Goal: Information Seeking & Learning: Learn about a topic

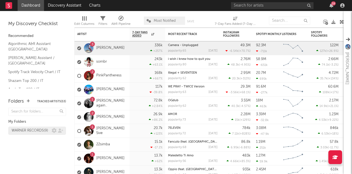
click at [24, 130] on div "WARNER RECORDS ( 9 )" at bounding box center [30, 130] width 37 height 7
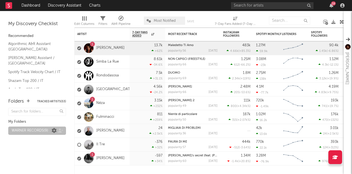
click at [56, 130] on icon at bounding box center [54, 130] width 5 height 5
click at [54, 130] on icon at bounding box center [54, 130] width 5 height 5
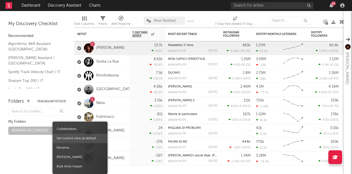
click at [70, 139] on span "Set current view as default" at bounding box center [80, 137] width 55 height 9
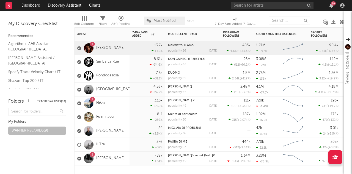
click at [126, 51] on div "1 [PERSON_NAME]" at bounding box center [102, 48] width 55 height 14
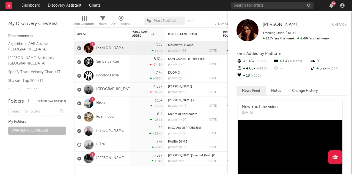
click at [295, 88] on button "Change History" at bounding box center [305, 90] width 37 height 9
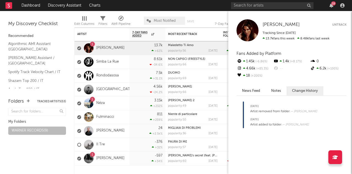
click at [277, 86] on div "[PERSON_NAME] [PERSON_NAME] Untrack Tracking Since: [DATE] 13.7k fans this week…" at bounding box center [290, 92] width 124 height 163
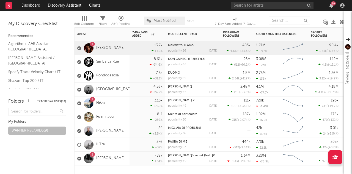
click at [92, 44] on div "1" at bounding box center [93, 44] width 2 height 0
click at [87, 50] on div at bounding box center [89, 48] width 10 height 10
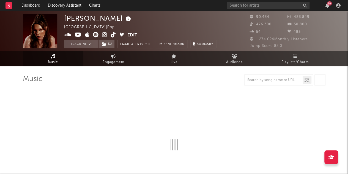
select select "6m"
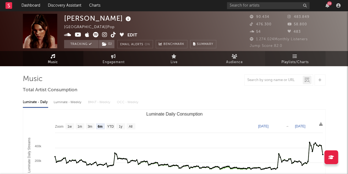
click at [298, 64] on span "Playlists/Charts" at bounding box center [294, 62] width 27 height 7
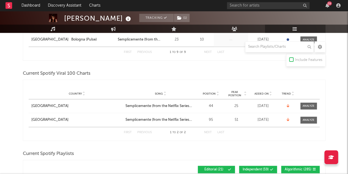
scroll to position [235, 0]
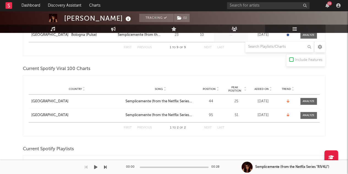
click at [257, 163] on div "Semplicemente (from the Netflix Series "RIV4LI")" at bounding box center [294, 167] width 107 height 14
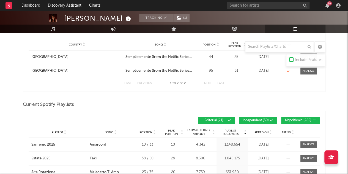
scroll to position [283, 0]
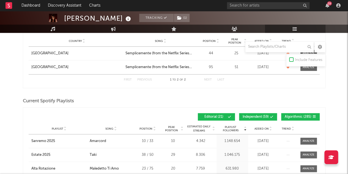
click at [267, 116] on span "Independent ( 59 )" at bounding box center [256, 116] width 26 height 3
click at [296, 111] on div "Playlist Followers Playlist Song Position Peak Position Playlist Followers Adde…" at bounding box center [174, 116] width 291 height 13
click at [297, 113] on button "Algorithmic ( 285 )" at bounding box center [300, 116] width 39 height 7
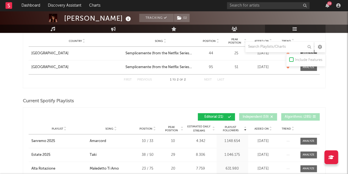
click at [269, 128] on icon at bounding box center [270, 129] width 3 height 2
drag, startPoint x: 269, startPoint y: 128, endPoint x: 277, endPoint y: 130, distance: 7.9
click at [277, 130] on div "Playlist City Song Position Peak Position Estimated Daily Streams Playlist Foll…" at bounding box center [174, 128] width 291 height 11
click at [268, 127] on span "Added On" at bounding box center [261, 128] width 14 height 3
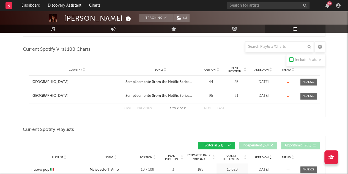
scroll to position [252, 0]
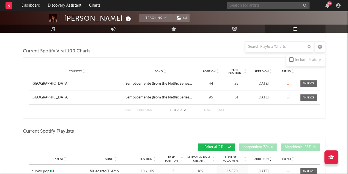
click at [272, 6] on input "text" at bounding box center [268, 5] width 83 height 7
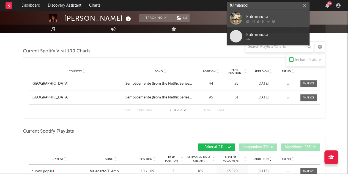
type input "fulmiancci"
click at [259, 12] on link "Fulminacci" at bounding box center [268, 18] width 83 height 18
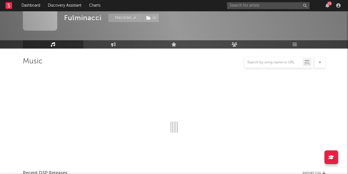
scroll to position [252, 0]
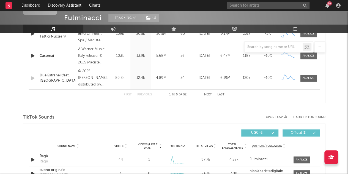
select select "6m"
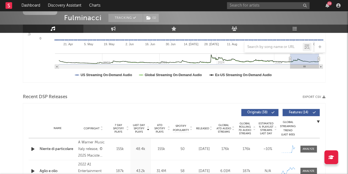
scroll to position [109, 0]
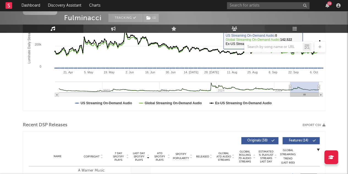
click at [300, 27] on link "Playlists/Charts" at bounding box center [295, 28] width 61 height 8
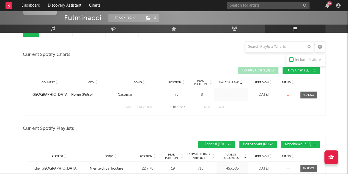
scroll to position [65, 0]
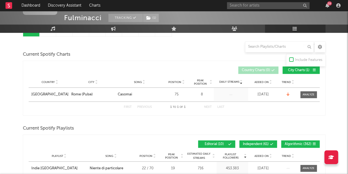
click at [274, 143] on button "Independent ( 61 )" at bounding box center [258, 143] width 38 height 7
click at [298, 144] on span "Algorithmic ( 362 )" at bounding box center [298, 143] width 27 height 3
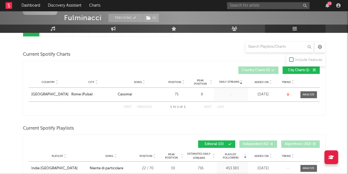
click at [261, 155] on span "Added On" at bounding box center [261, 155] width 14 height 3
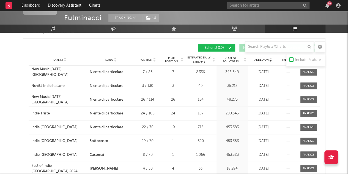
scroll to position [161, 0]
click at [261, 6] on input "text" at bounding box center [268, 5] width 83 height 7
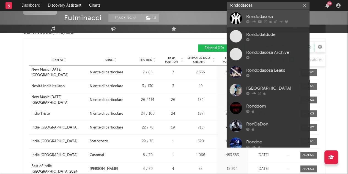
type input "rondodasosa"
click at [249, 19] on div "Rondodasosa" at bounding box center [276, 16] width 61 height 7
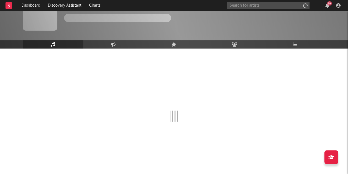
scroll to position [18, 0]
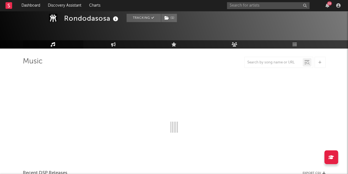
select select "6m"
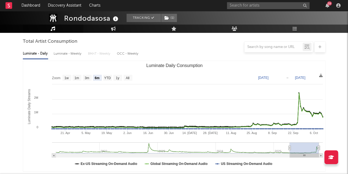
scroll to position [23, 0]
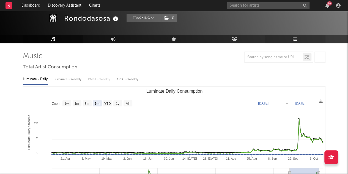
click at [298, 37] on link "Playlists/Charts" at bounding box center [295, 39] width 61 height 8
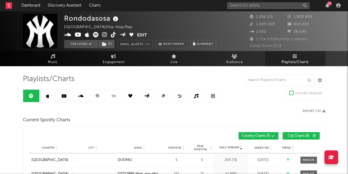
drag, startPoint x: 286, startPoint y: 58, endPoint x: 145, endPoint y: 3, distance: 151.3
click at [286, 58] on link "Playlists/Charts" at bounding box center [295, 58] width 61 height 15
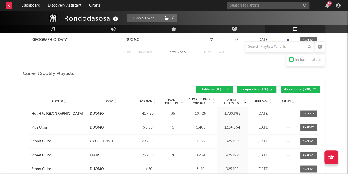
scroll to position [379, 0]
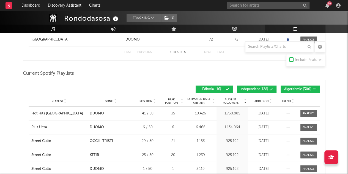
click at [260, 88] on span at bounding box center [260, 88] width 1 height 3
click at [303, 90] on button "Algorithmic ( 300 )" at bounding box center [300, 88] width 39 height 7
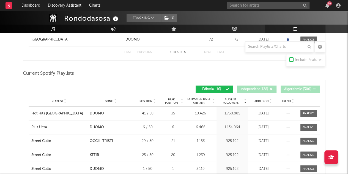
click at [265, 100] on span "Added On" at bounding box center [261, 100] width 14 height 3
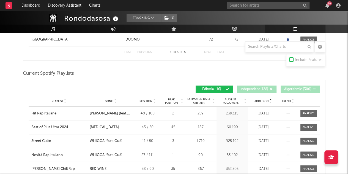
click at [265, 100] on span "Added On" at bounding box center [261, 100] width 14 height 3
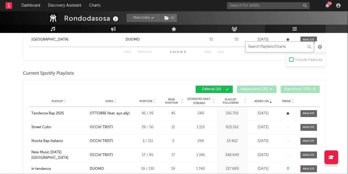
click at [282, 49] on input "text" at bounding box center [279, 46] width 69 height 11
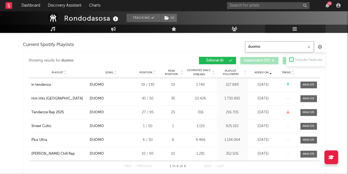
scroll to position [345, 0]
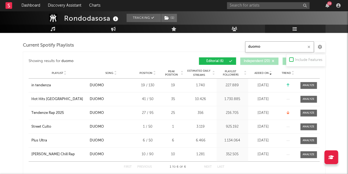
type input "duomo"
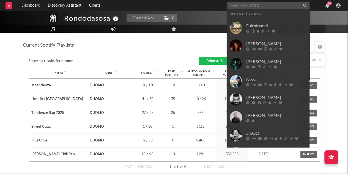
click at [291, 7] on input "text" at bounding box center [268, 5] width 83 height 7
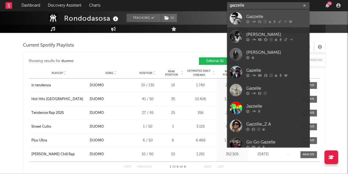
type input "gazzelle"
click at [248, 18] on div "Gazzelle" at bounding box center [276, 16] width 61 height 7
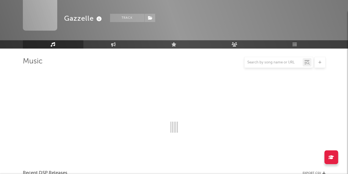
scroll to position [345, 0]
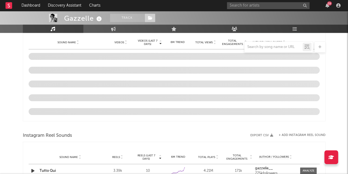
click at [151, 16] on icon at bounding box center [150, 18] width 5 height 4
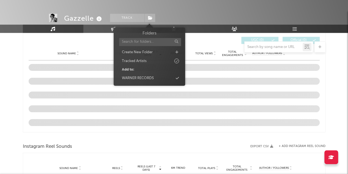
select select "6m"
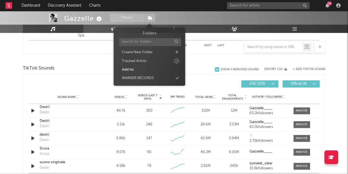
scroll to position [388, 0]
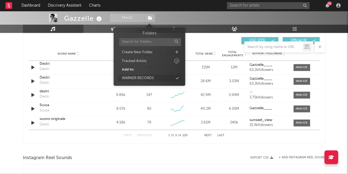
select select "6m"
click at [154, 77] on div "WARNER RECORDS" at bounding box center [138, 78] width 32 height 6
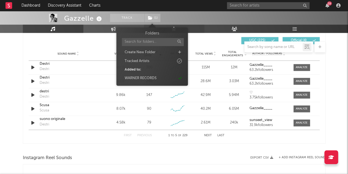
click at [202, 30] on link "Live" at bounding box center [174, 28] width 61 height 8
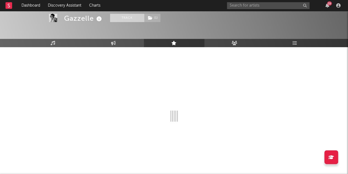
click at [133, 17] on button "Track" at bounding box center [127, 18] width 34 height 8
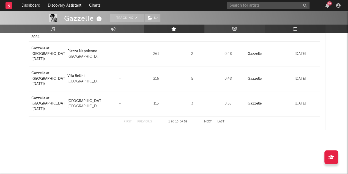
click at [296, 29] on icon at bounding box center [295, 28] width 5 height 4
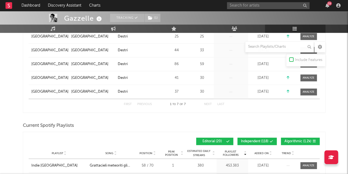
scroll to position [163, 0]
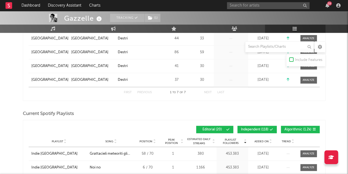
click at [270, 128] on icon at bounding box center [271, 129] width 3 height 3
click at [292, 131] on button "Algorithmic ( 1.2k )" at bounding box center [300, 128] width 39 height 7
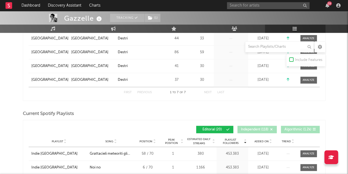
click at [261, 142] on div "Added On" at bounding box center [263, 141] width 28 height 4
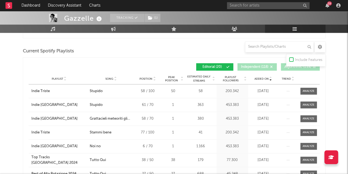
scroll to position [228, 0]
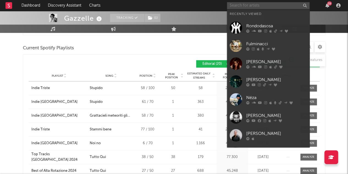
click at [289, 5] on input "text" at bounding box center [268, 5] width 83 height 7
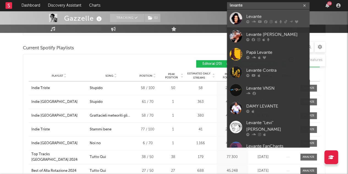
type input "levante"
click at [250, 19] on div "Levante" at bounding box center [276, 16] width 61 height 7
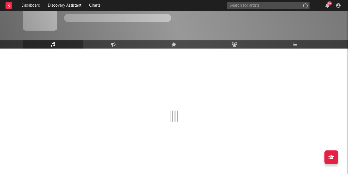
scroll to position [18, 0]
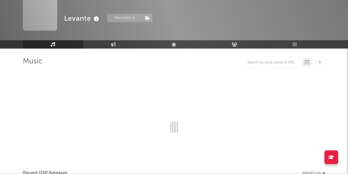
select select "6m"
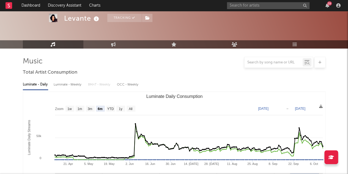
scroll to position [228, 0]
